Goal: Information Seeking & Learning: Learn about a topic

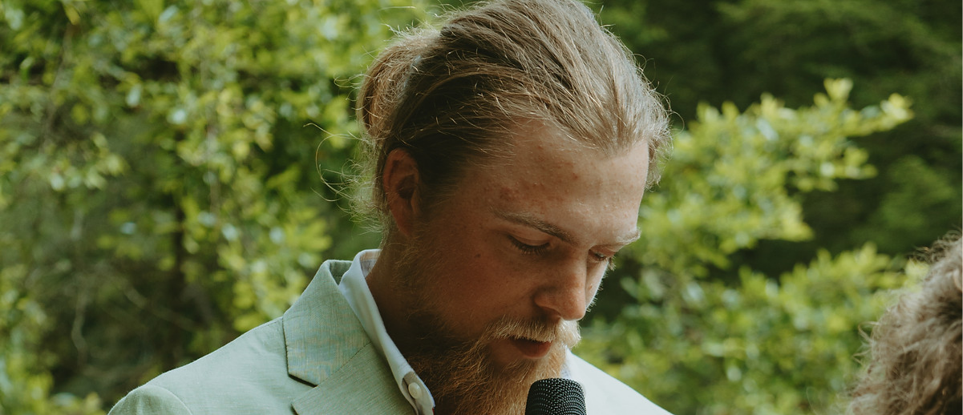
scroll to position [11306, 0]
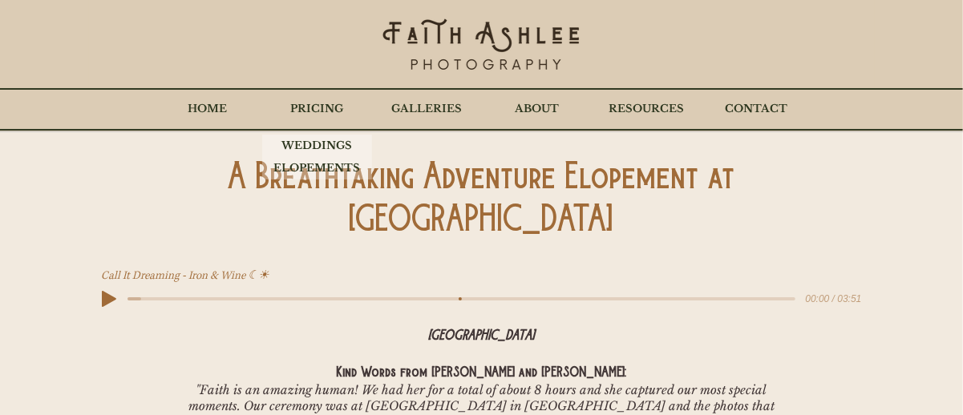
click at [322, 107] on p "PRICING" at bounding box center [317, 109] width 69 height 40
click at [315, 148] on p "WEDDINGS" at bounding box center [317, 146] width 87 height 22
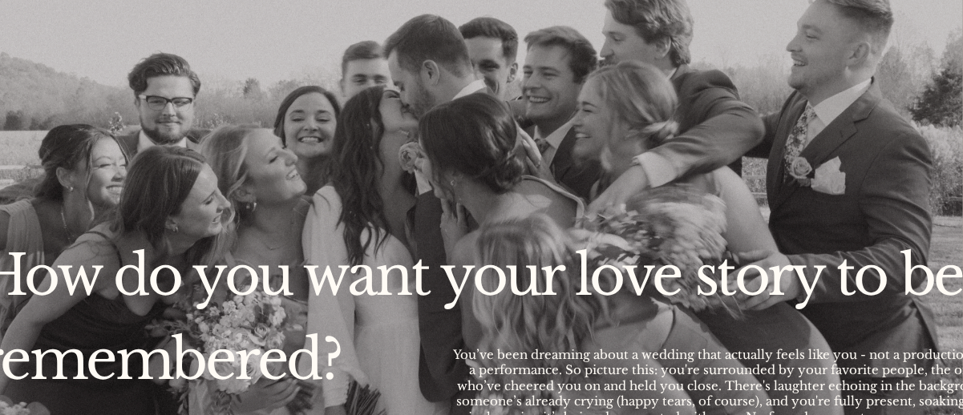
scroll to position [1924, 0]
